Goal: Task Accomplishment & Management: Use online tool/utility

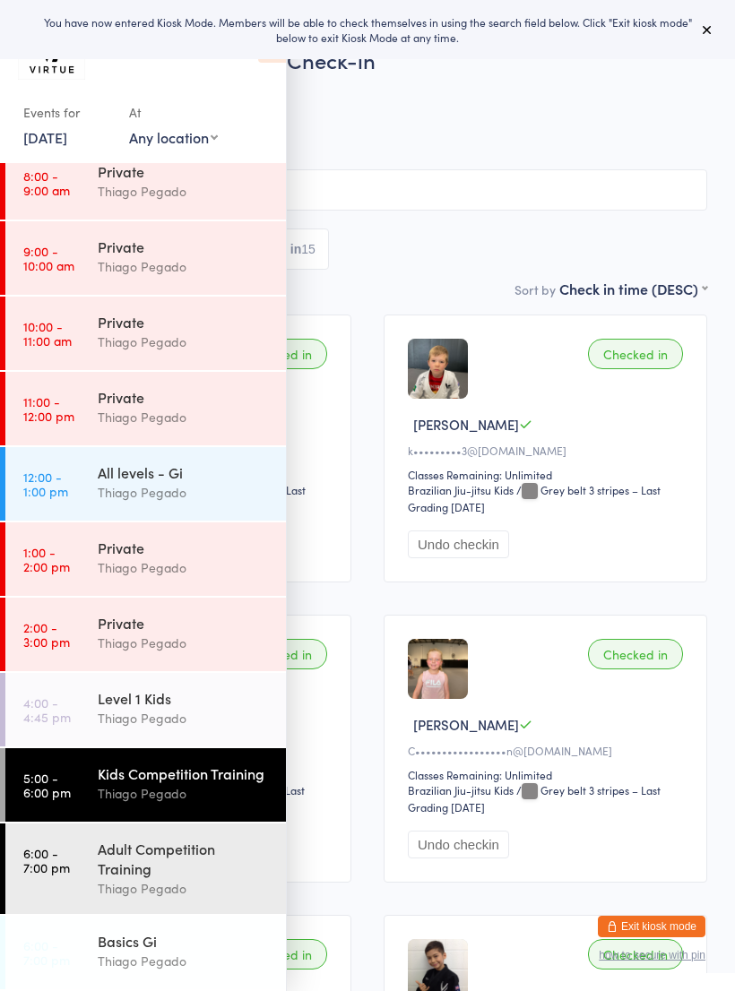
scroll to position [246, 0]
click at [220, 848] on div "Adult Competition Training" at bounding box center [184, 858] width 173 height 39
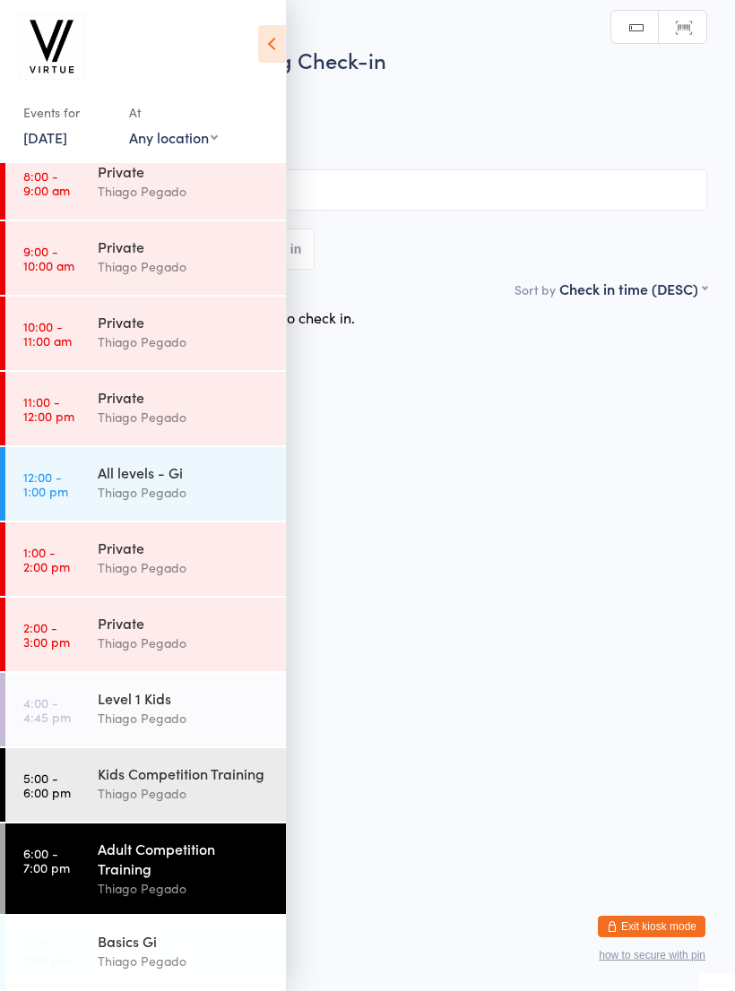
click at [705, 31] on link "Scanner input" at bounding box center [682, 28] width 47 height 34
click at [284, 47] on icon at bounding box center [272, 44] width 28 height 38
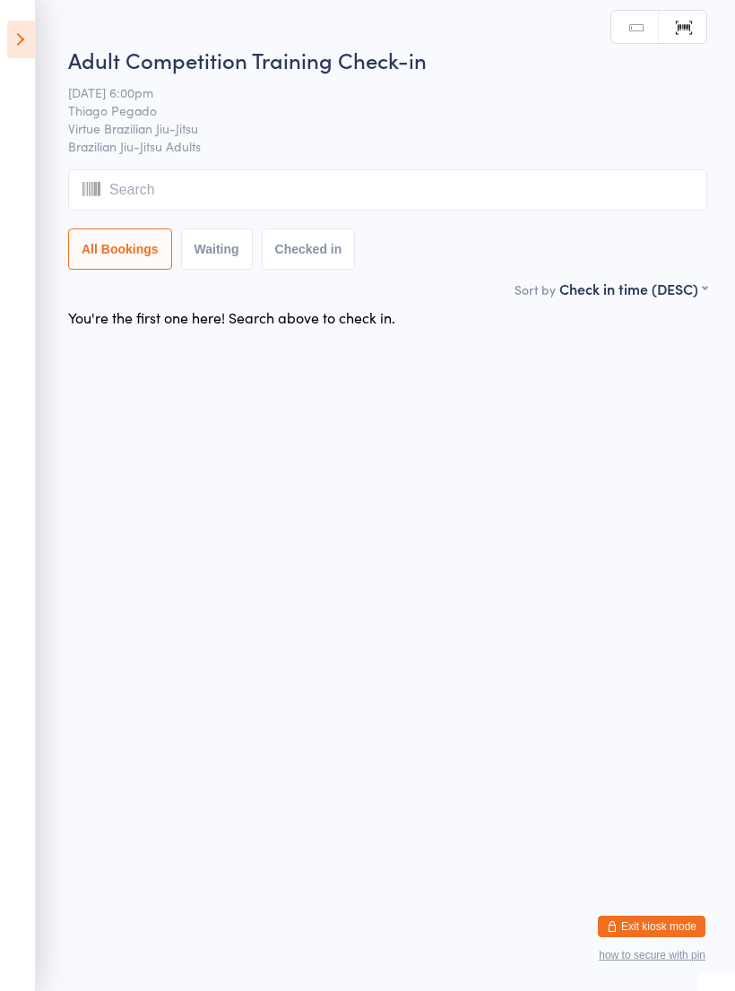
click at [389, 187] on input "search" at bounding box center [387, 189] width 639 height 41
click at [641, 27] on link "Manual search" at bounding box center [634, 28] width 47 height 34
click at [487, 192] on input "search" at bounding box center [387, 189] width 639 height 41
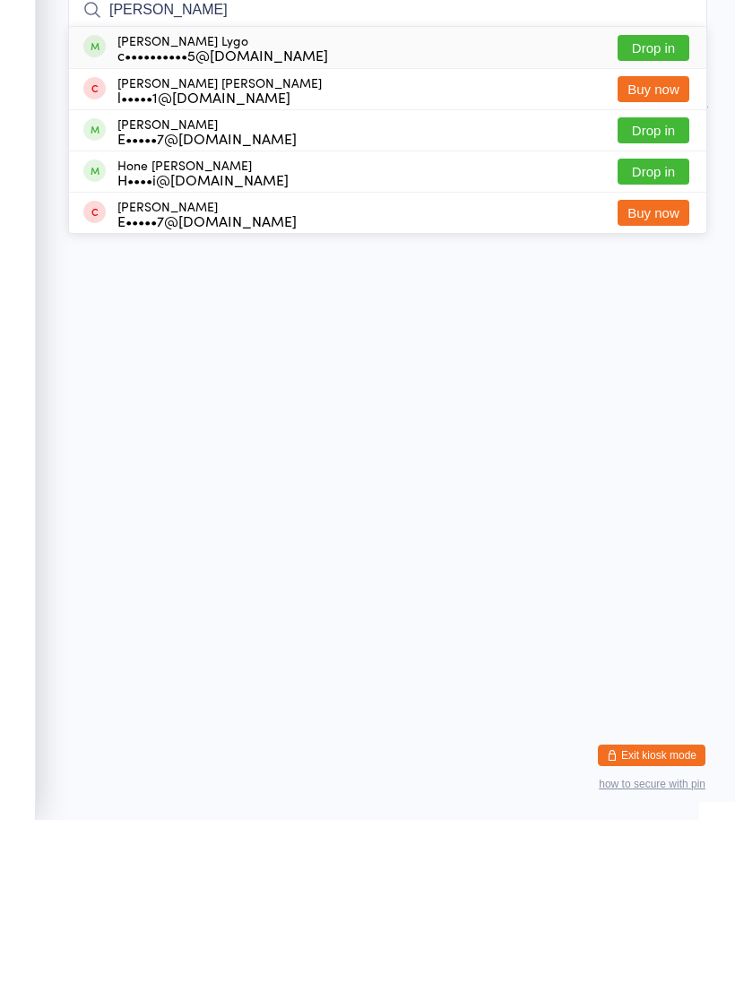
type input "Cooper"
click at [334, 198] on div "Cooper Lygo c••••••••••5@gmail.com Drop in" at bounding box center [387, 218] width 637 height 41
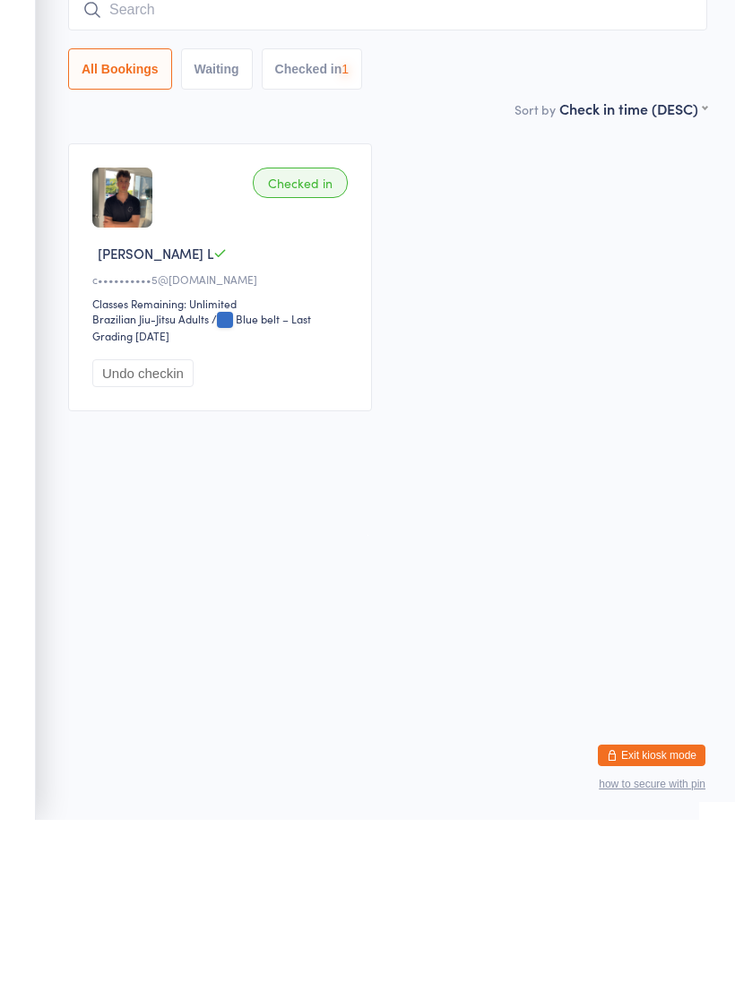
click at [428, 160] on input "search" at bounding box center [387, 180] width 639 height 41
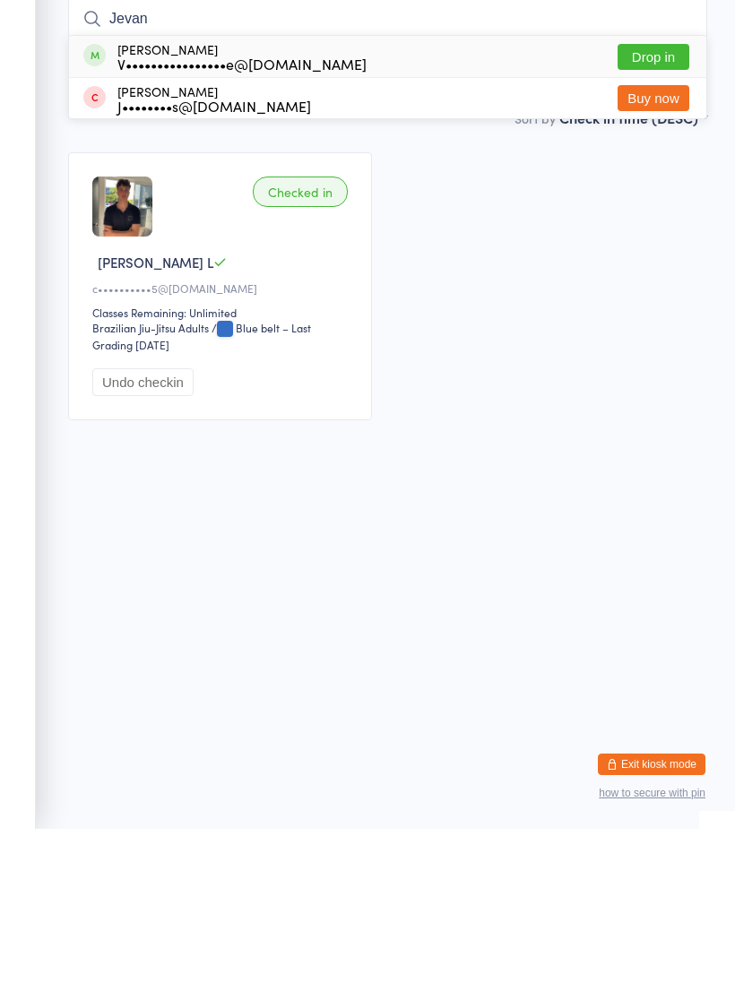
type input "Jevan"
click at [429, 198] on div "Jevan Kingi V••••••••••••••••e@gmail.com Drop in" at bounding box center [387, 218] width 637 height 41
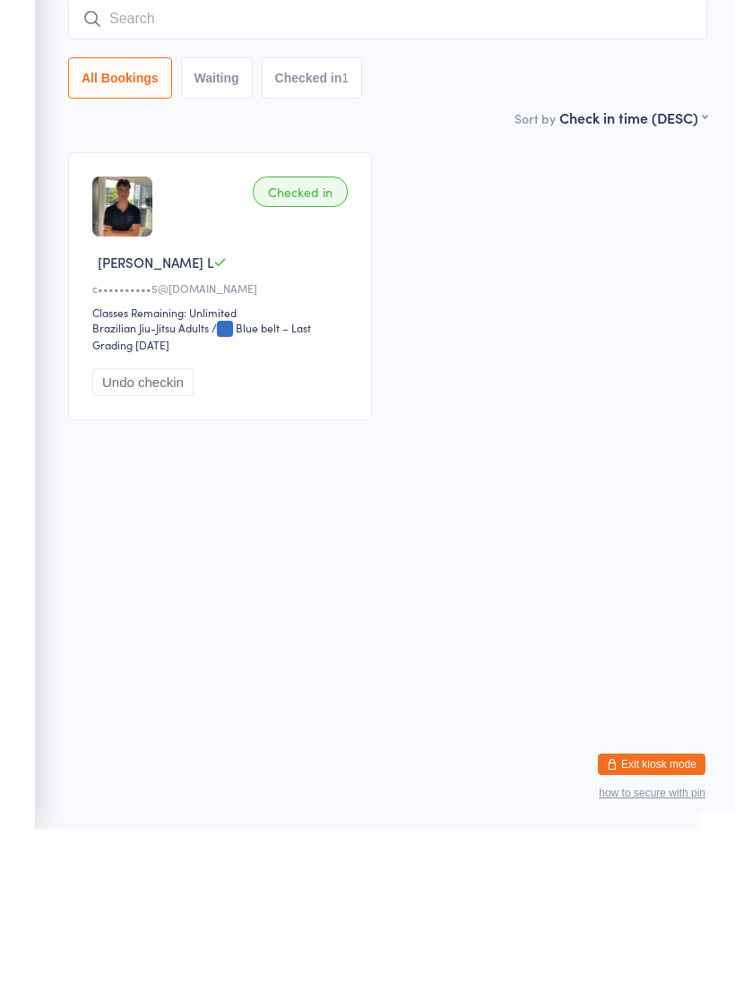
click at [492, 160] on input "search" at bounding box center [387, 180] width 639 height 41
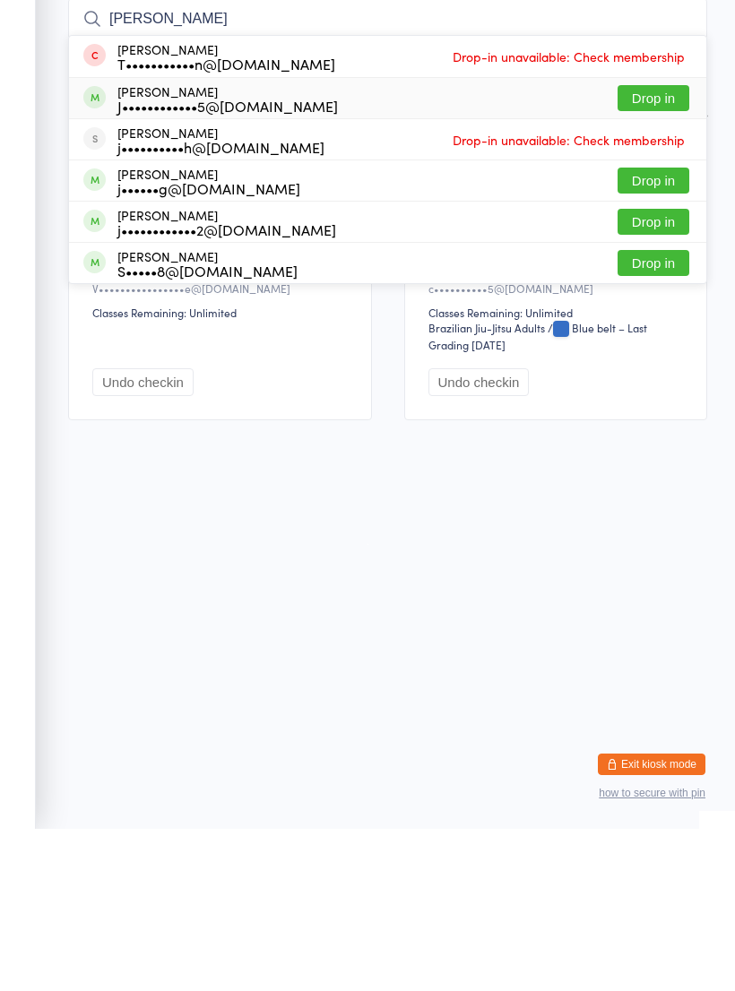
type input "James"
click at [418, 240] on div "James Sanders J••••••••••••5@hotmail.com Drop in" at bounding box center [387, 260] width 637 height 40
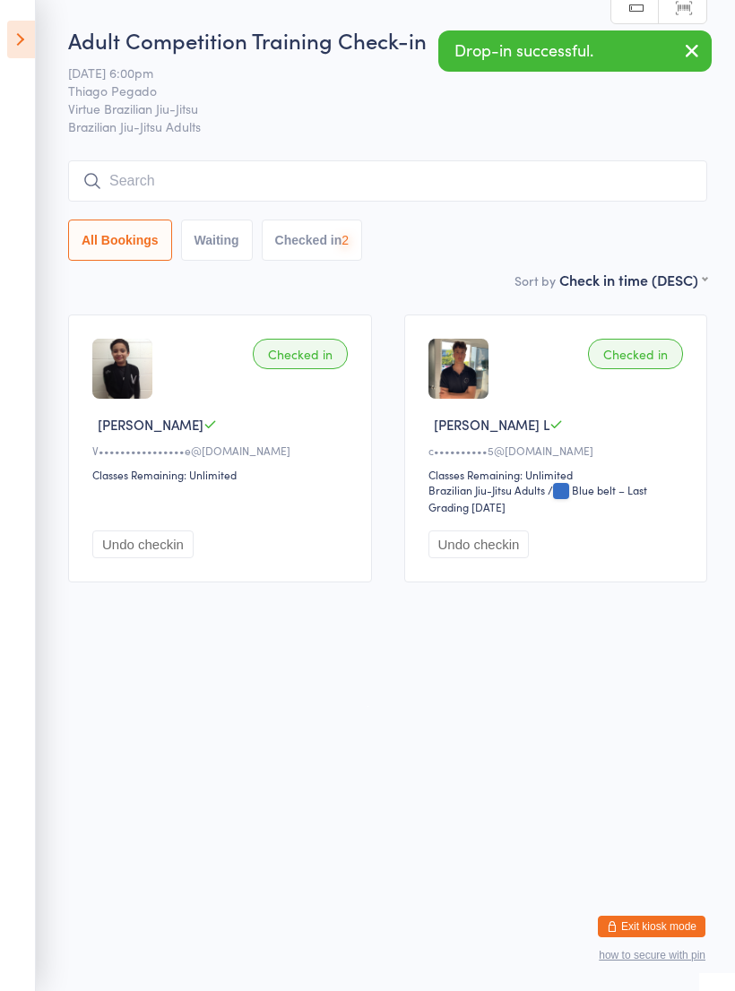
click at [445, 180] on input "search" at bounding box center [387, 180] width 639 height 41
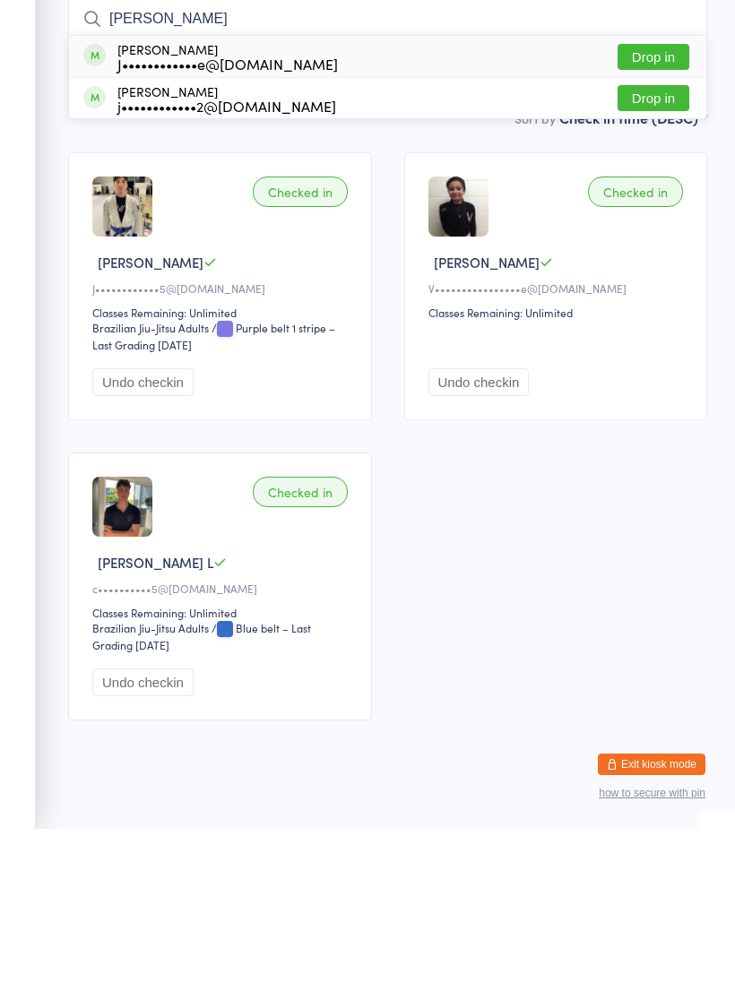
type input "Jessica"
click at [435, 198] on div "Jessica Page J••••••••••••e@hotmail.com Drop in" at bounding box center [387, 218] width 637 height 41
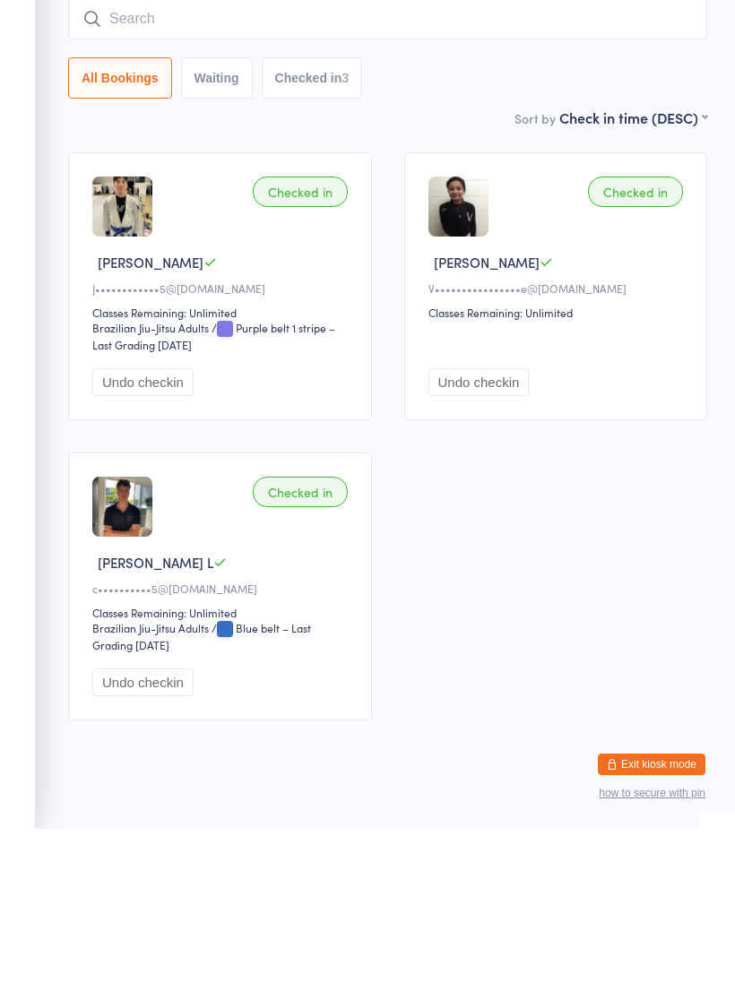
scroll to position [39, 0]
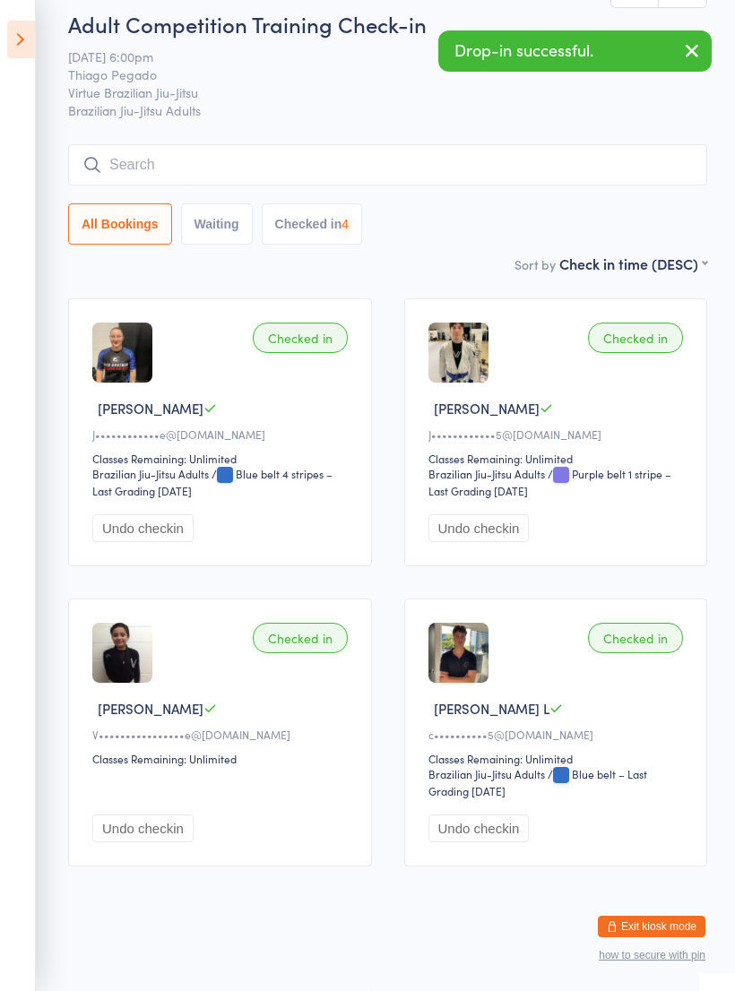
click at [477, 144] on input "search" at bounding box center [387, 164] width 639 height 41
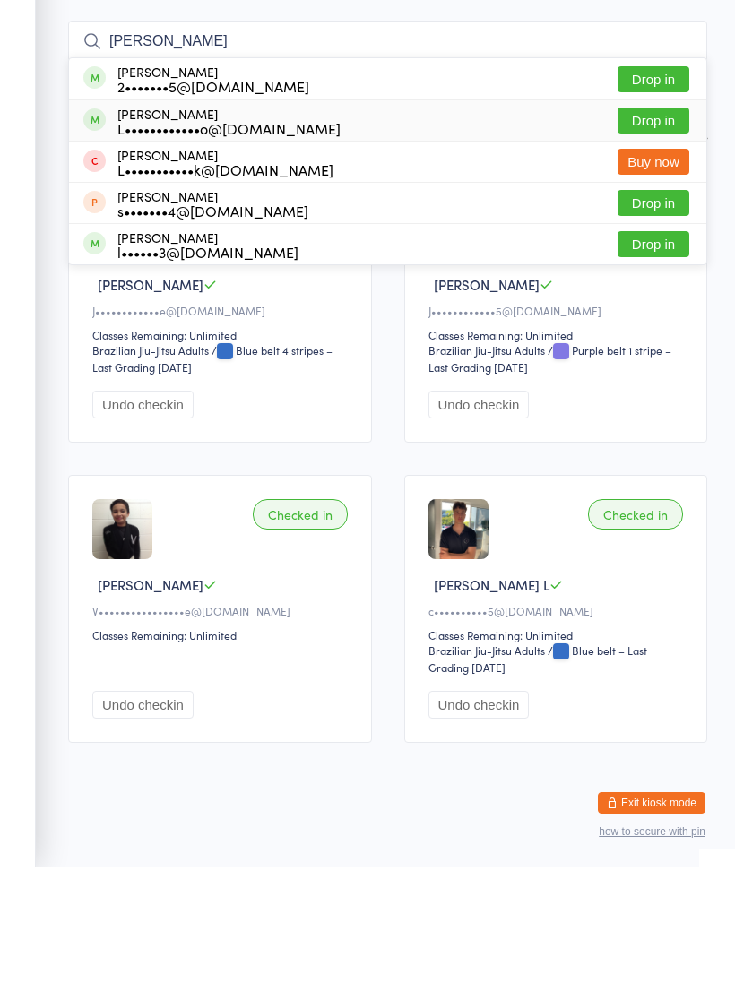
type input "Luke"
click at [430, 224] on div "Luke Adams L••••••••••••o@gmail.com Drop in" at bounding box center [387, 244] width 637 height 40
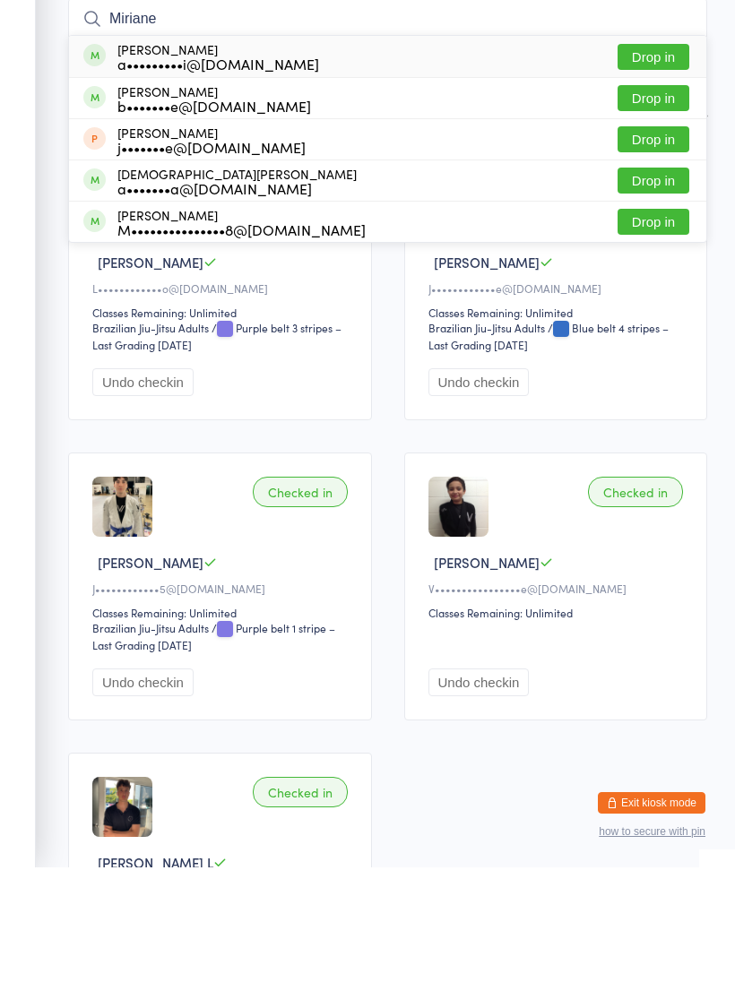
type input "Miriane"
click at [406, 159] on div "Miriane Almeida a•••••••••i@hotmail.com Drop in" at bounding box center [387, 179] width 637 height 41
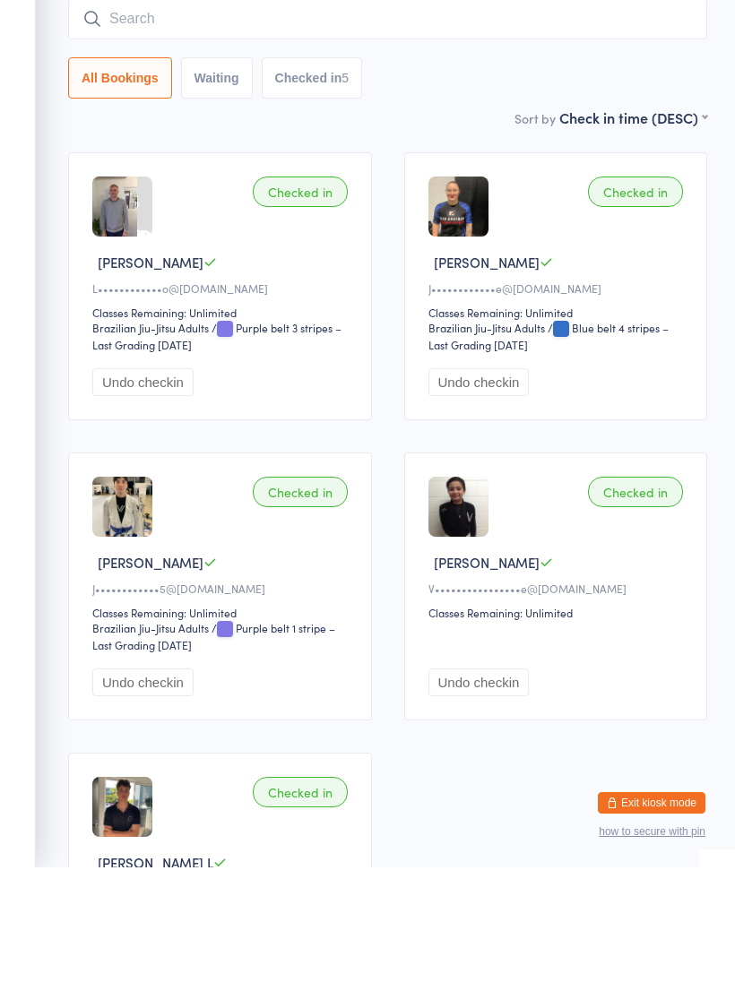
click at [447, 122] on input "search" at bounding box center [387, 142] width 639 height 41
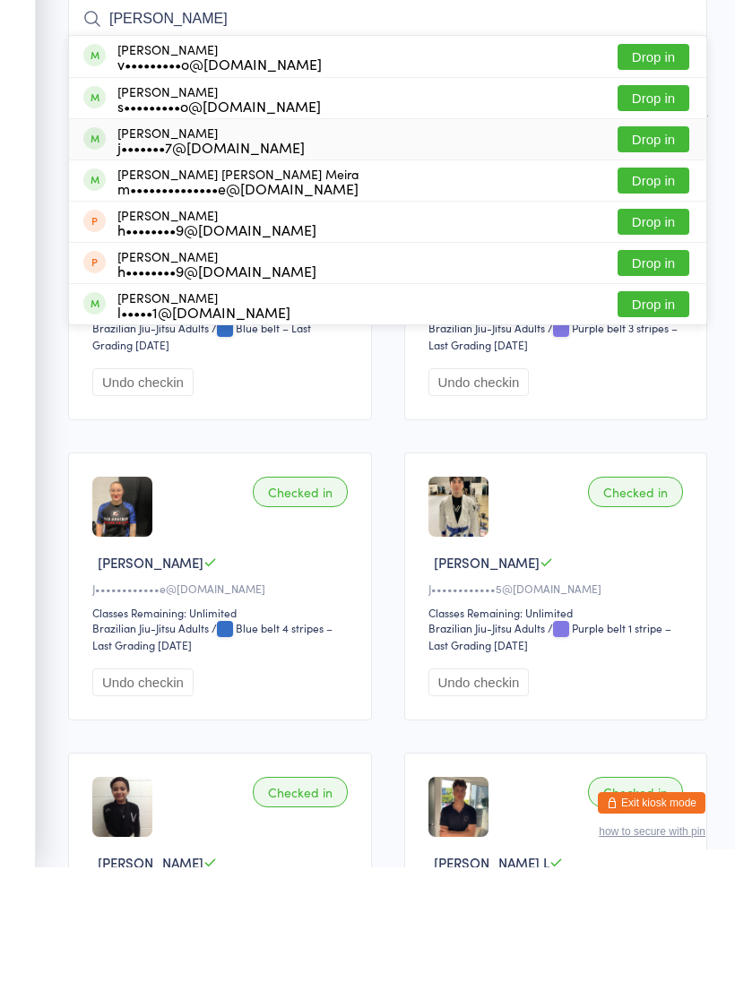
type input "Joao"
click at [251, 263] on div "j•••••••7@hotmail.com" at bounding box center [210, 270] width 187 height 14
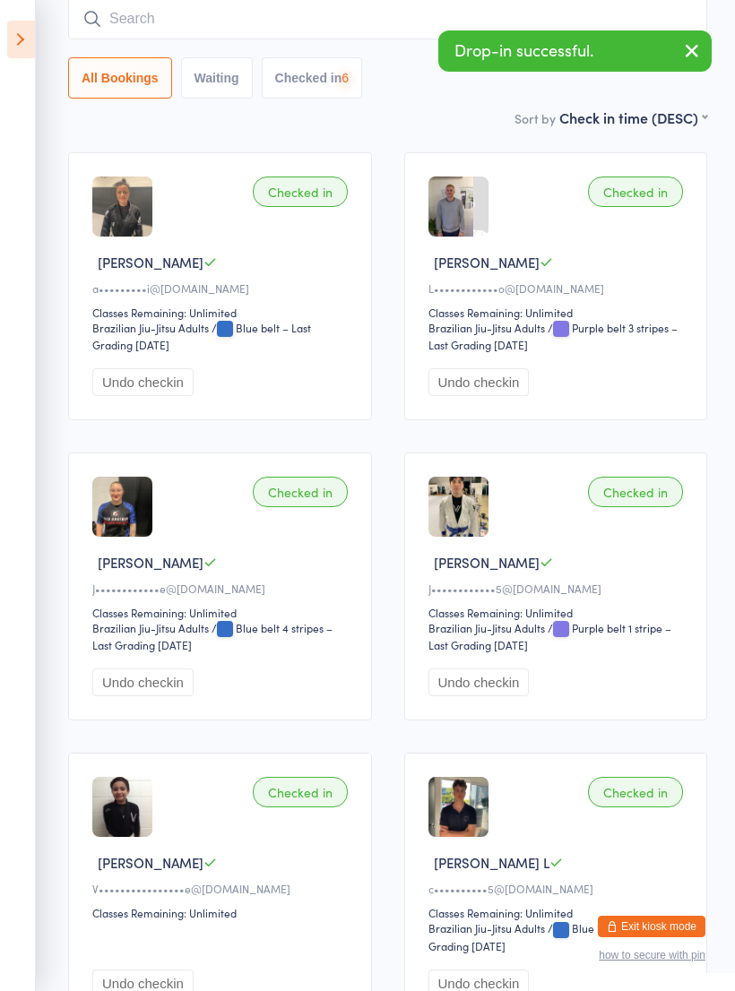
click at [330, 33] on input "search" at bounding box center [387, 18] width 639 height 41
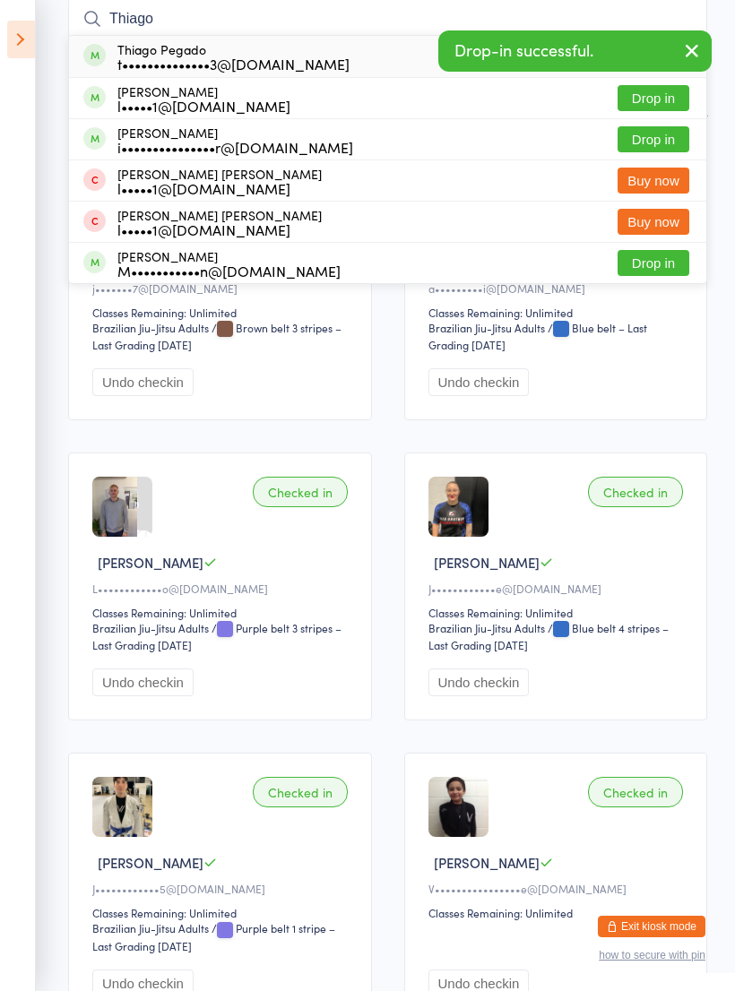
type input "Thiago"
click at [276, 63] on div "t••••••••••••••3@gmail.com" at bounding box center [233, 63] width 232 height 14
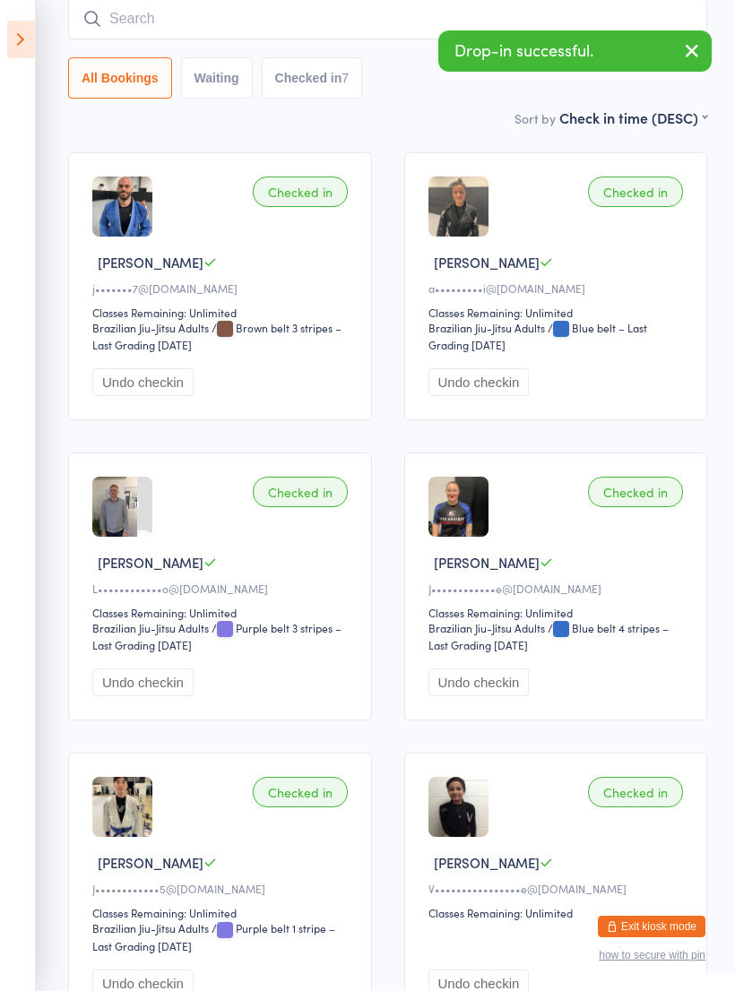
click at [285, 34] on input "search" at bounding box center [387, 18] width 639 height 41
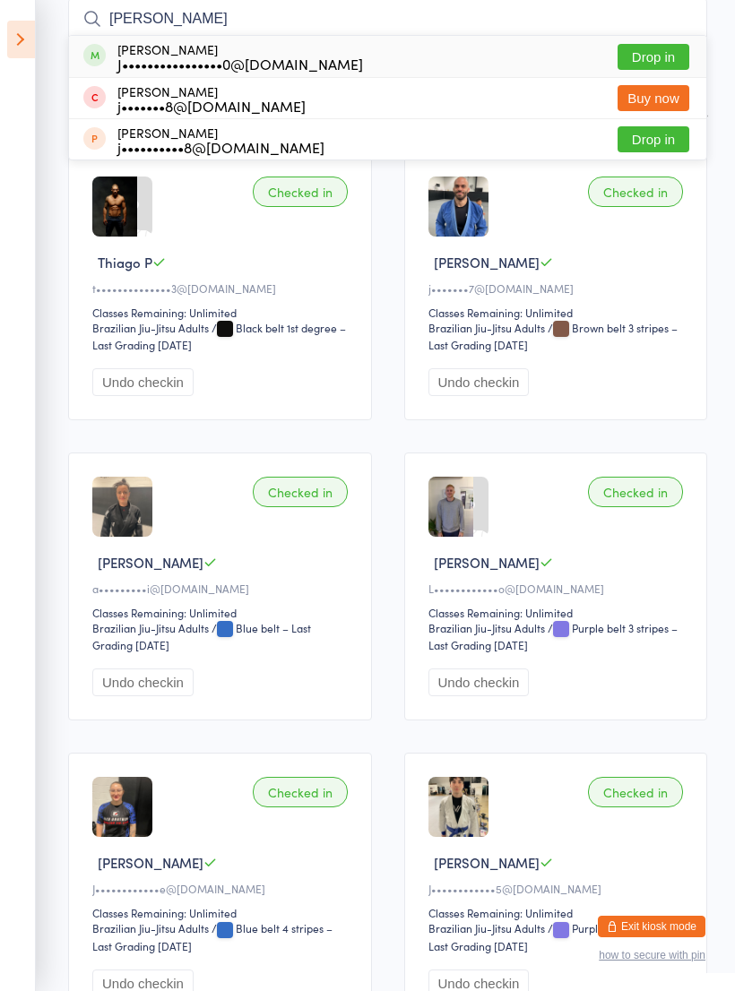
type input "Joshua"
click at [282, 58] on div "J••••••••••••••••0@icloud.com" at bounding box center [239, 63] width 245 height 14
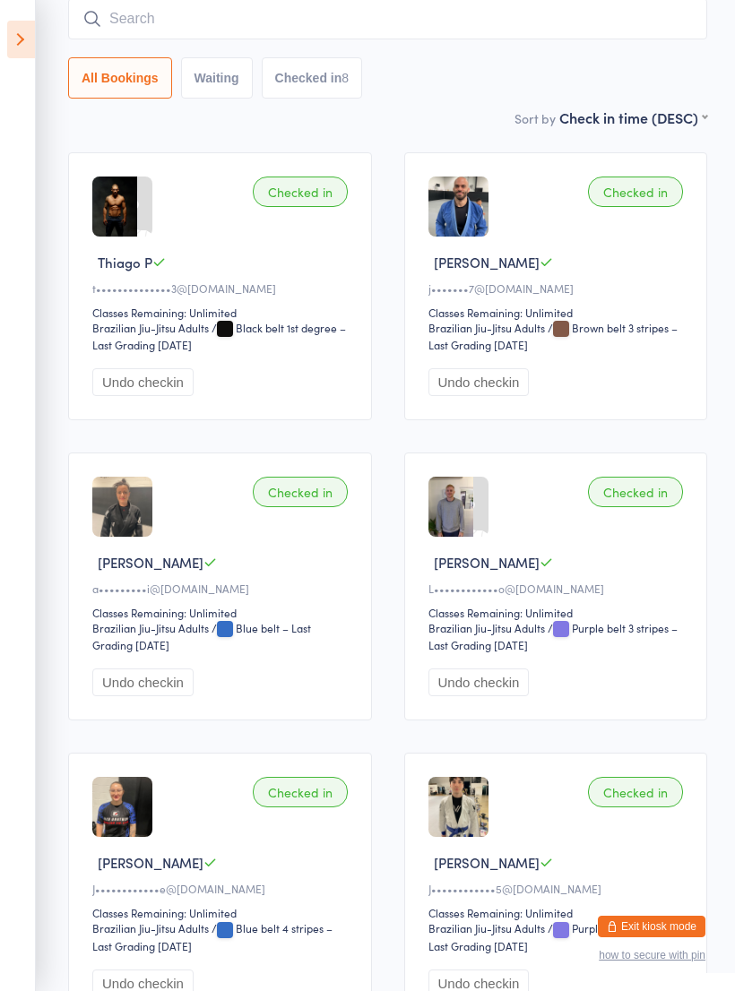
click at [300, 19] on input "search" at bounding box center [387, 18] width 639 height 41
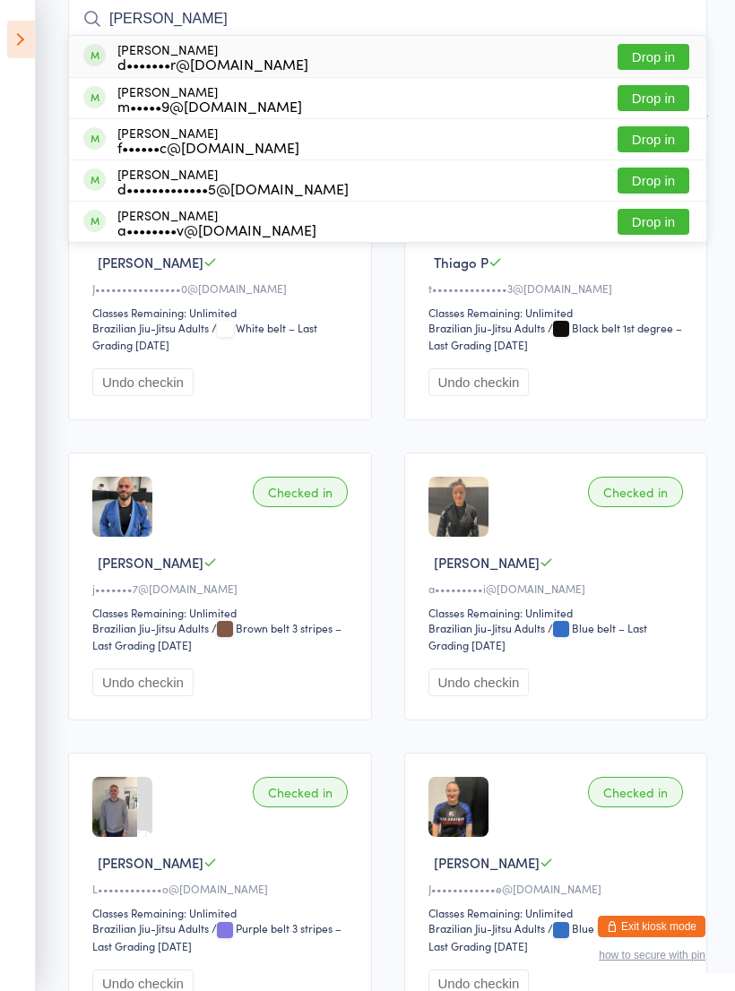
type input "Danica"
click at [248, 61] on div "d•••••••r@gmail.com" at bounding box center [212, 63] width 191 height 14
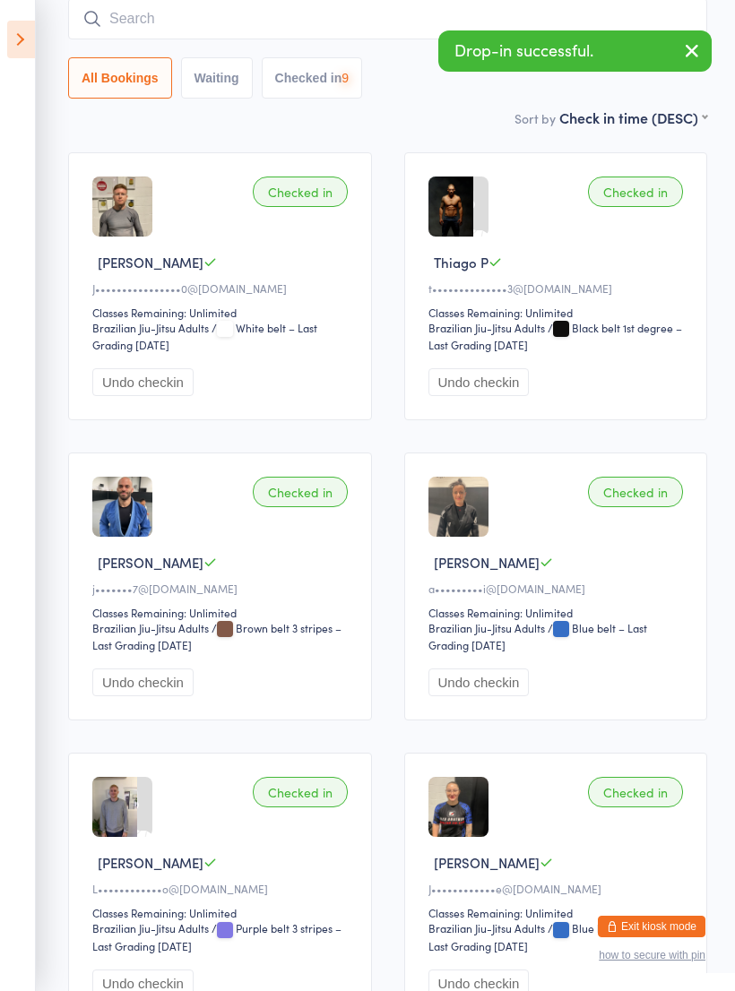
click at [299, 24] on input "search" at bounding box center [387, 18] width 639 height 41
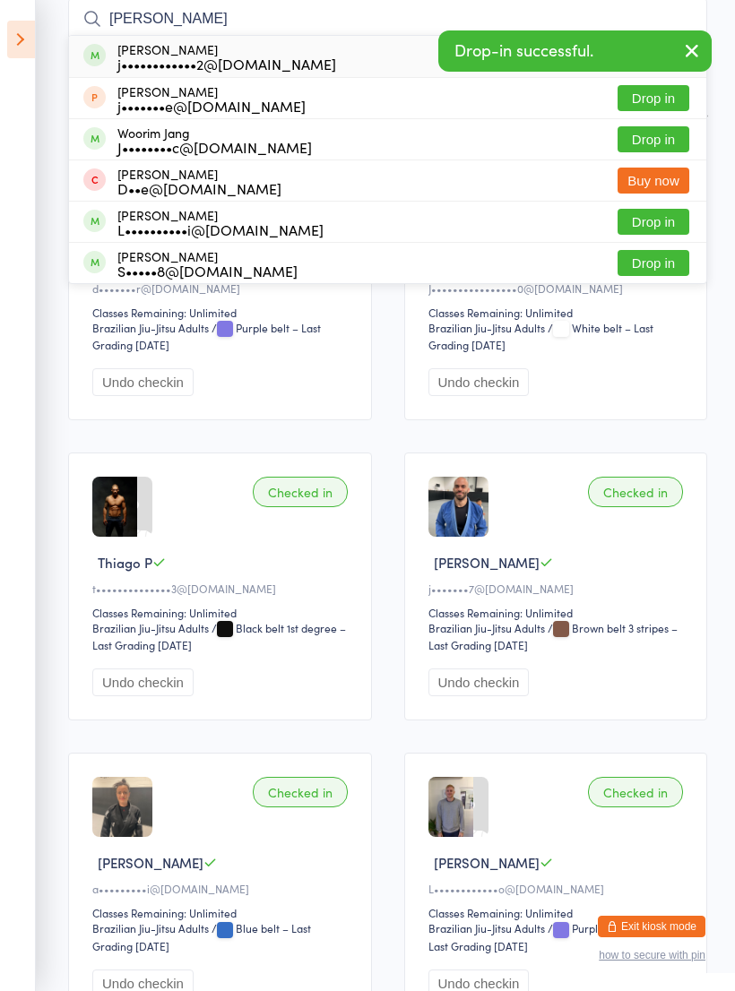
type input "Janis"
click at [239, 61] on div "j••••••••••••2@gmail.com" at bounding box center [226, 63] width 219 height 14
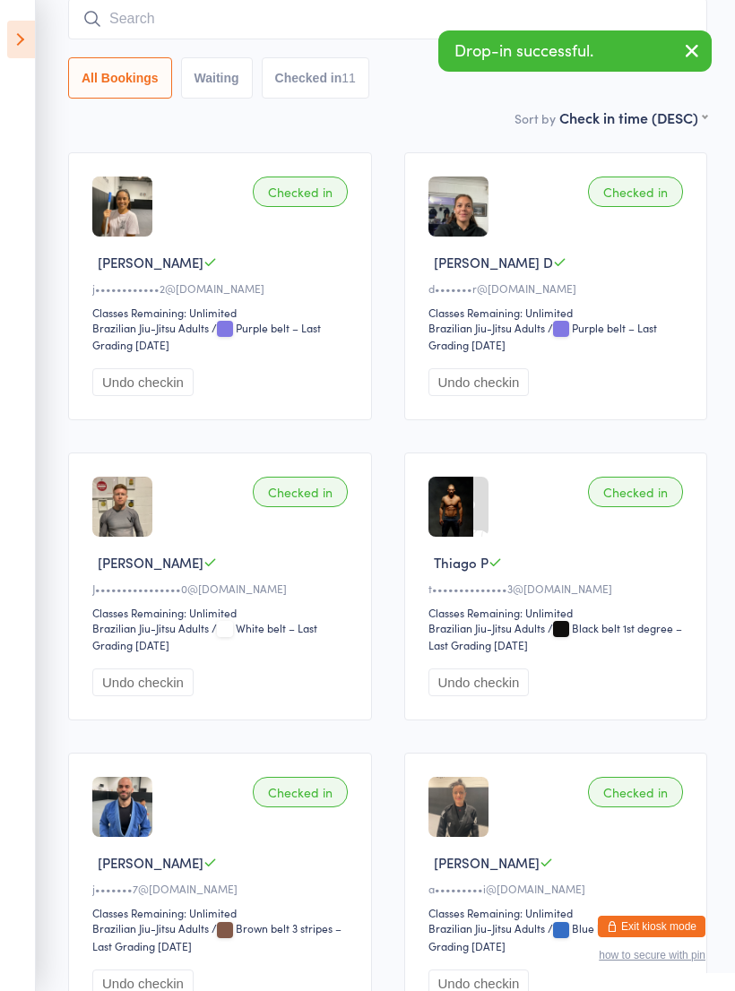
click at [375, 26] on input "search" at bounding box center [387, 18] width 639 height 41
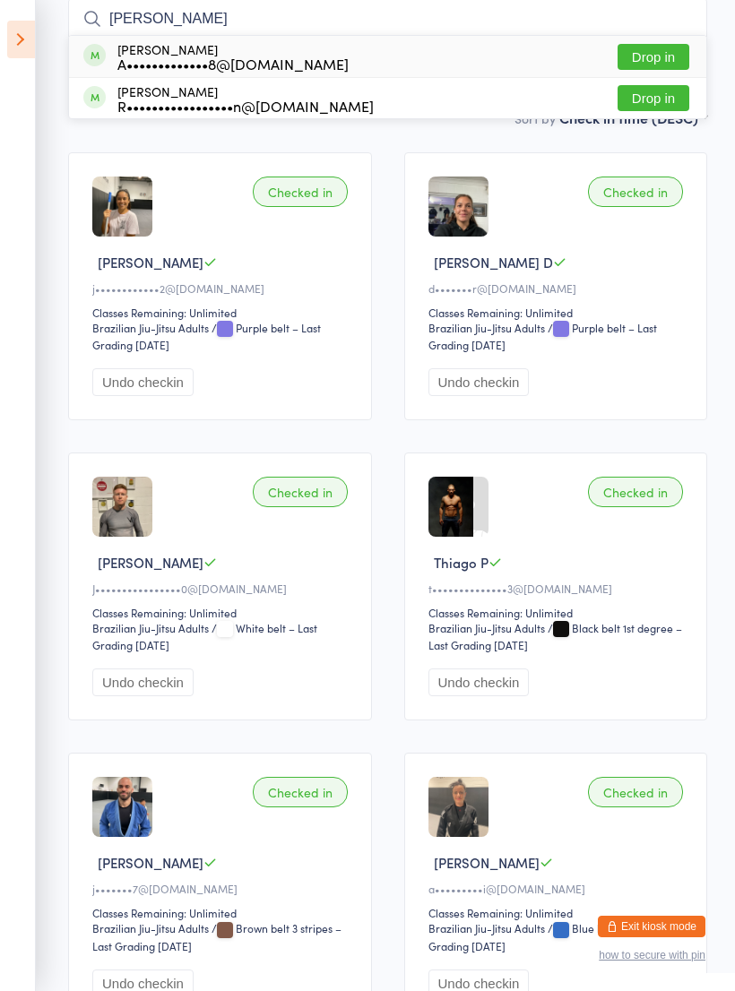
type input "Alan"
click at [283, 59] on div "A•••••••••••••8@gmail.com" at bounding box center [232, 63] width 231 height 14
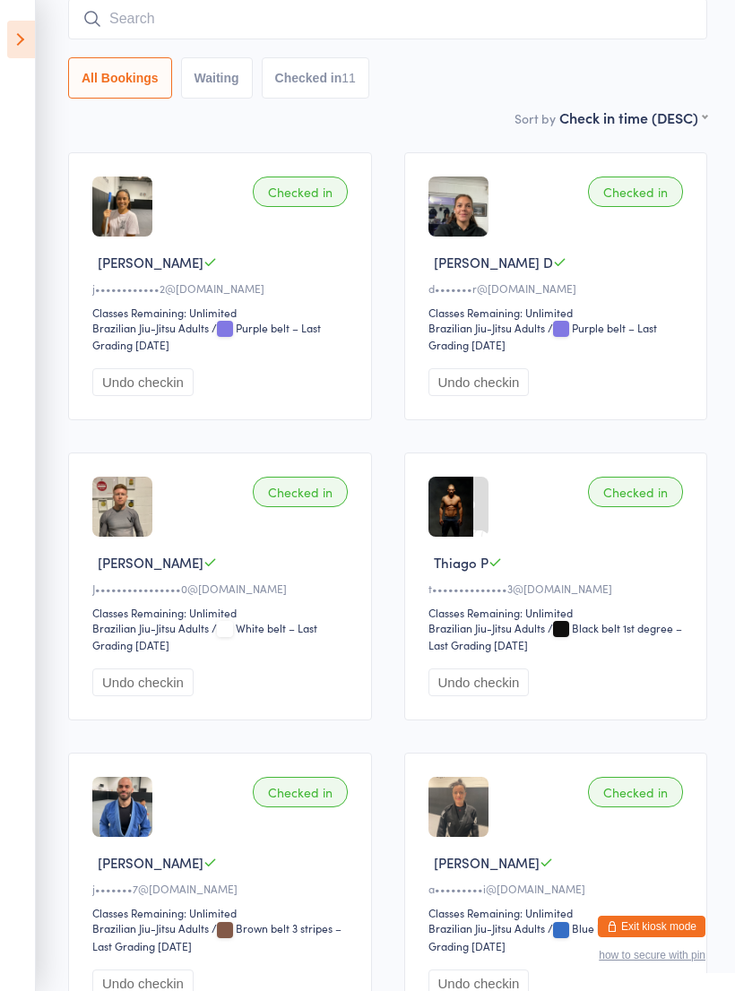
click at [308, 30] on input "search" at bounding box center [387, 18] width 639 height 41
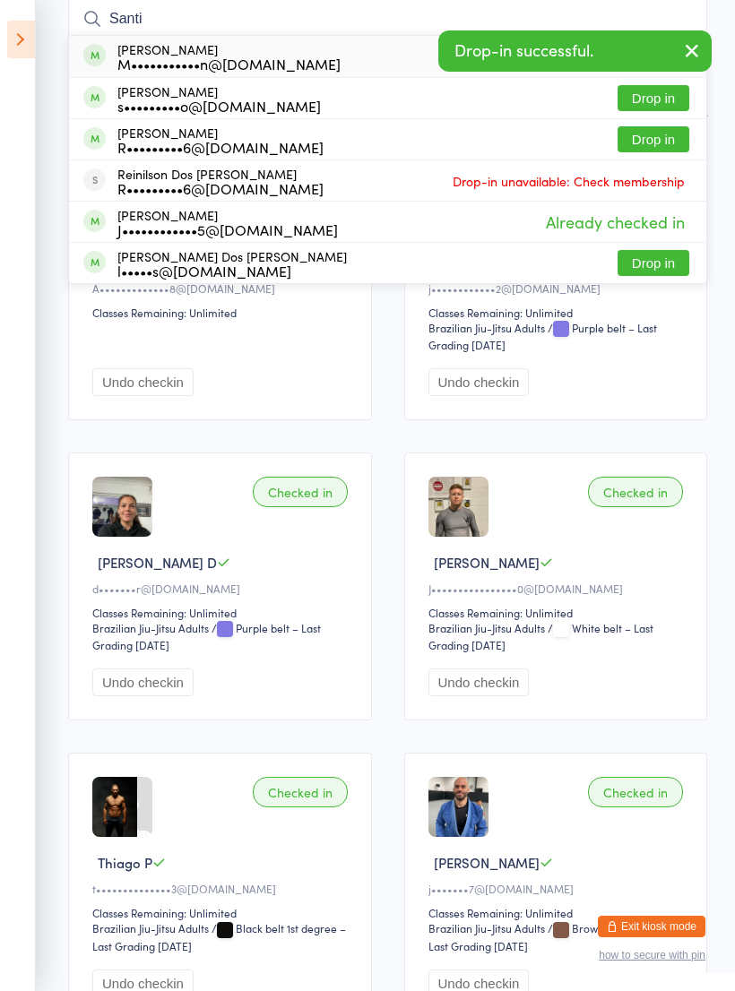
type input "Santi"
click at [254, 60] on div "M•••••••••••n@gmail.com" at bounding box center [228, 63] width 223 height 14
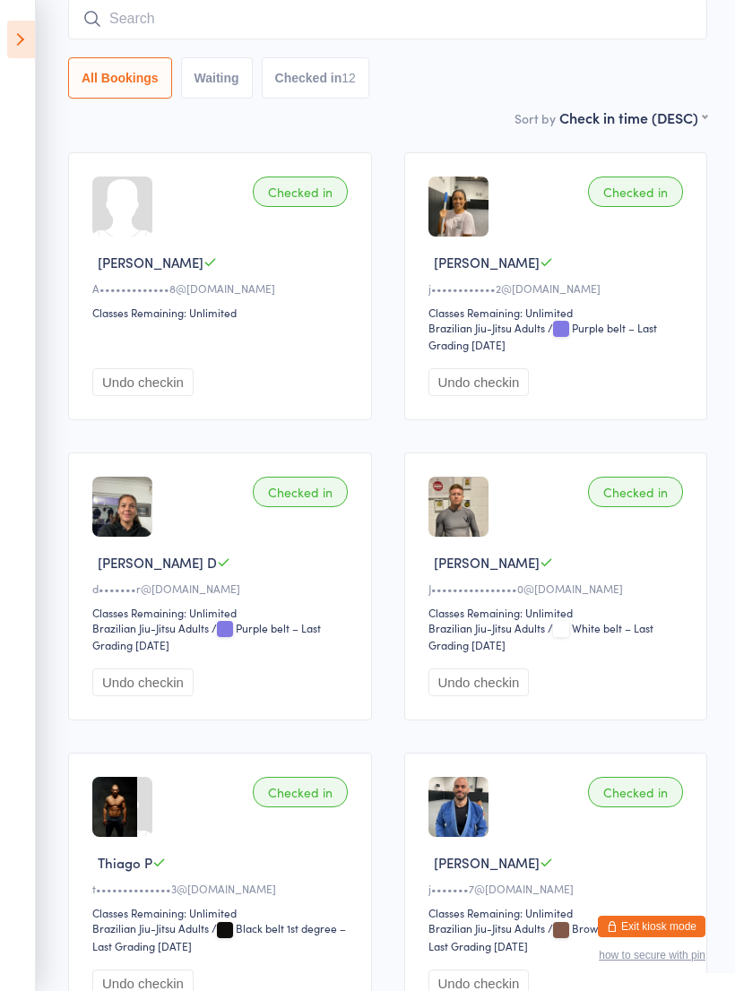
click at [263, 39] on input "search" at bounding box center [387, 18] width 639 height 41
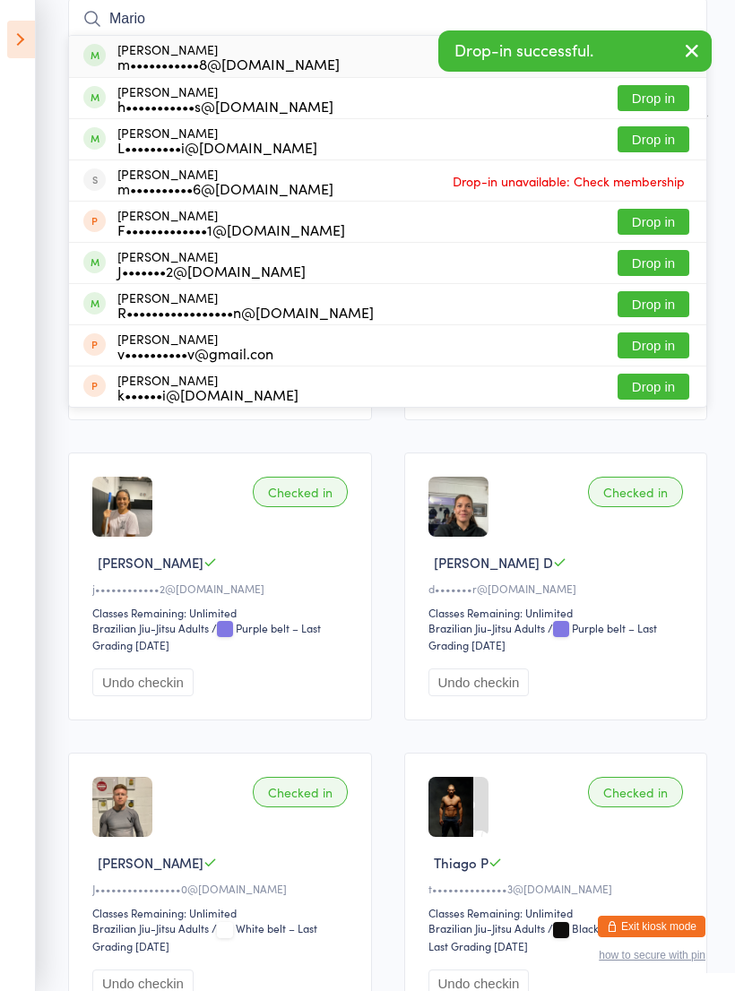
type input "Mario"
click at [261, 63] on div "m•••••••••••8@gmail.com" at bounding box center [228, 63] width 222 height 14
